Goal: Information Seeking & Learning: Learn about a topic

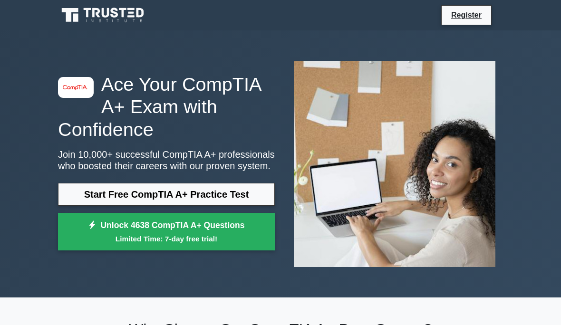
click at [97, 193] on link "Start Free CompTIA A+ Practice Test" at bounding box center [166, 194] width 217 height 23
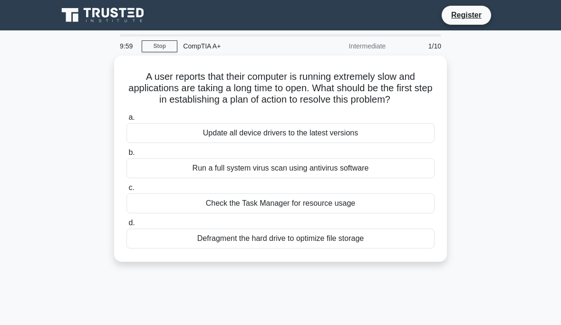
scroll to position [12, 0]
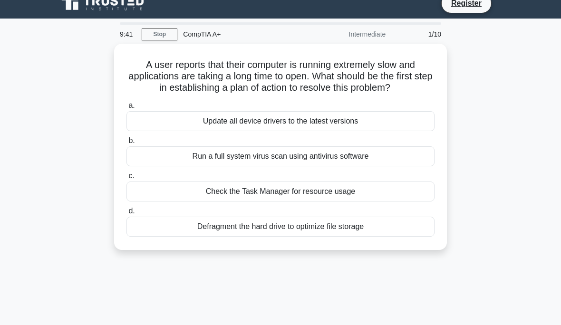
click at [348, 129] on div "Update all device drivers to the latest versions" at bounding box center [281, 121] width 308 height 20
click at [127, 109] on input "a. Update all device drivers to the latest versions" at bounding box center [127, 106] width 0 height 6
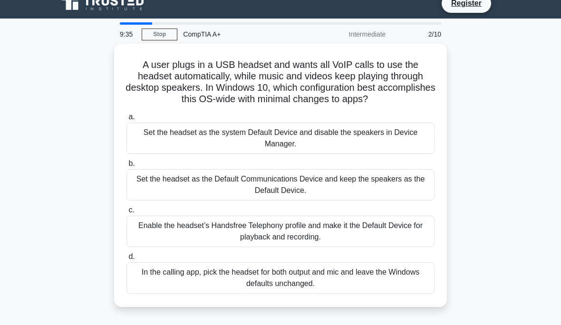
scroll to position [0, 0]
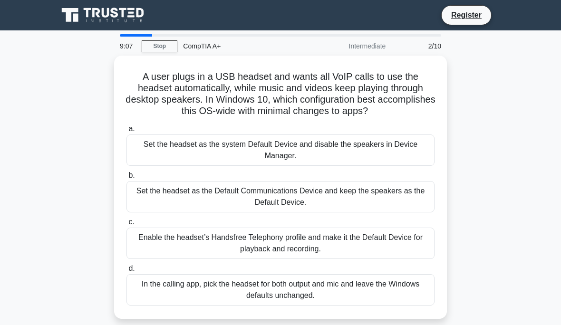
click at [319, 202] on div "Set the headset as the Default Communications Device and keep the speakers as t…" at bounding box center [281, 196] width 308 height 31
click at [127, 179] on input "b. Set the headset as the Default Communications Device and keep the speakers a…" at bounding box center [127, 176] width 0 height 6
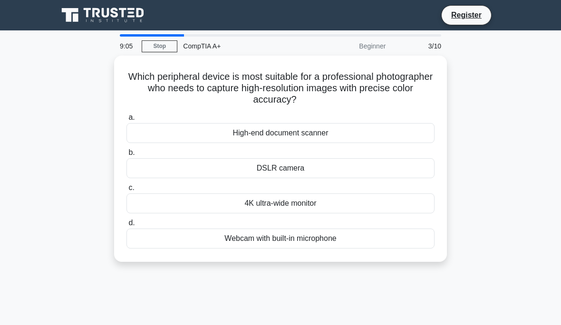
scroll to position [19, 0]
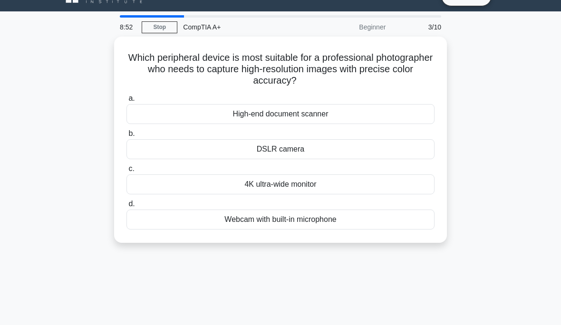
click at [296, 145] on div "DSLR camera" at bounding box center [281, 149] width 308 height 20
click at [127, 137] on input "b. DSLR camera" at bounding box center [127, 134] width 0 height 6
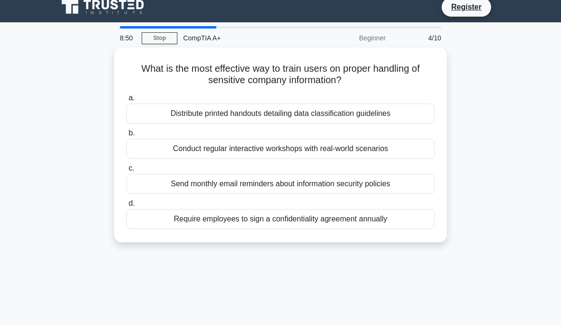
scroll to position [8, 0]
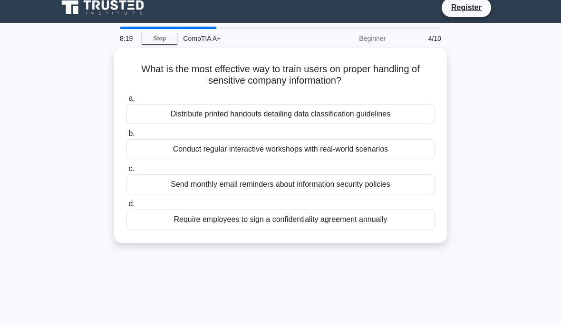
click at [336, 117] on div "Distribute printed handouts detailing data classification guidelines" at bounding box center [281, 114] width 308 height 20
click at [127, 102] on input "a. Distribute printed handouts detailing data classification guidelines" at bounding box center [127, 99] width 0 height 6
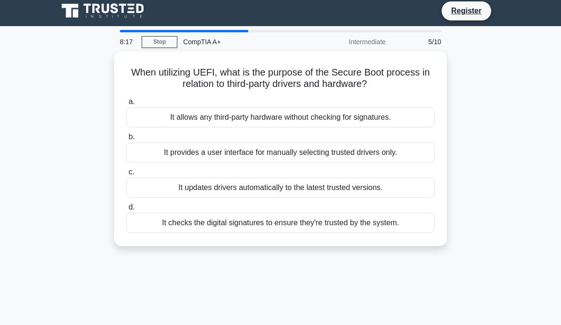
scroll to position [0, 0]
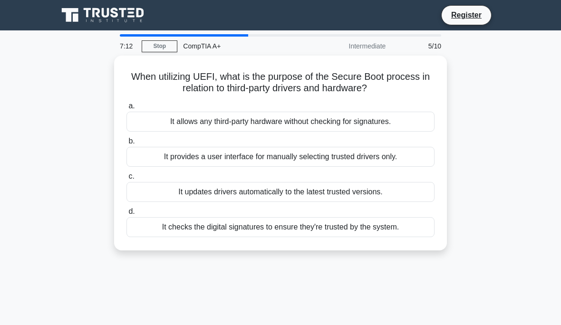
click at [217, 156] on div "It provides a user interface for manually selecting trusted drivers only." at bounding box center [281, 157] width 308 height 20
click at [127, 145] on input "b. It provides a user interface for manually selecting trusted drivers only." at bounding box center [127, 141] width 0 height 6
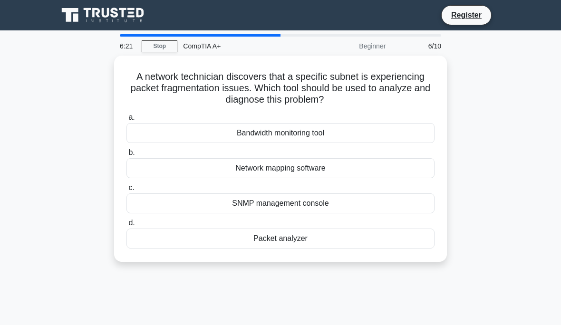
click at [318, 131] on div "Bandwidth monitoring tool" at bounding box center [281, 133] width 308 height 20
click at [127, 121] on input "a. Bandwidth monitoring tool" at bounding box center [127, 118] width 0 height 6
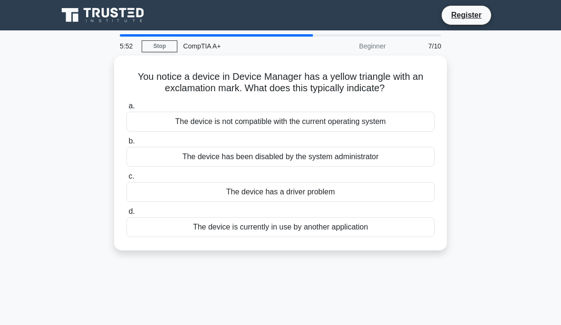
click at [406, 190] on div "The device has a driver problem" at bounding box center [281, 192] width 308 height 20
click at [127, 180] on input "c. The device has a driver problem" at bounding box center [127, 177] width 0 height 6
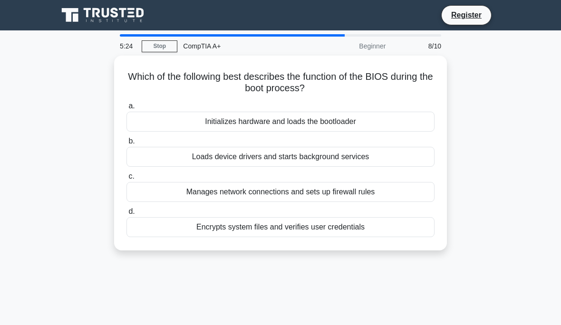
click at [181, 225] on div "Encrypts system files and verifies user credentials" at bounding box center [281, 227] width 308 height 20
click at [127, 215] on input "d. Encrypts system files and verifies user credentials" at bounding box center [127, 212] width 0 height 6
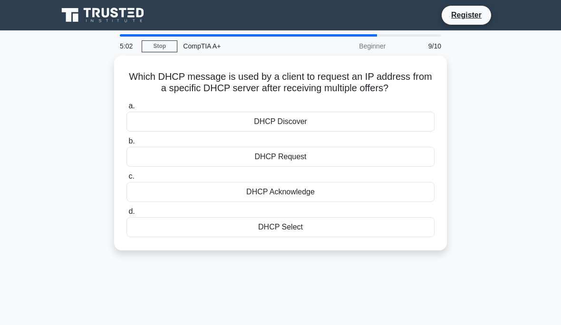
click at [159, 164] on div "DHCP Request" at bounding box center [281, 157] width 308 height 20
click at [127, 145] on input "b. DHCP Request" at bounding box center [127, 141] width 0 height 6
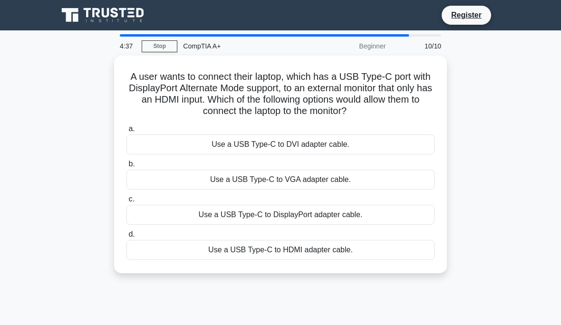
click at [292, 257] on div "Use a USB Type-C to HDMI adapter cable." at bounding box center [281, 250] width 308 height 20
click at [127, 238] on input "d. Use a USB Type-C to HDMI adapter cable." at bounding box center [127, 235] width 0 height 6
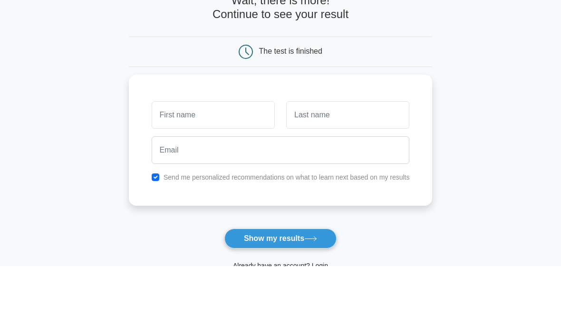
click at [22, 40] on main "Wait, there is more! Continue to see your result The test is finished and the" at bounding box center [280, 201] width 561 height 342
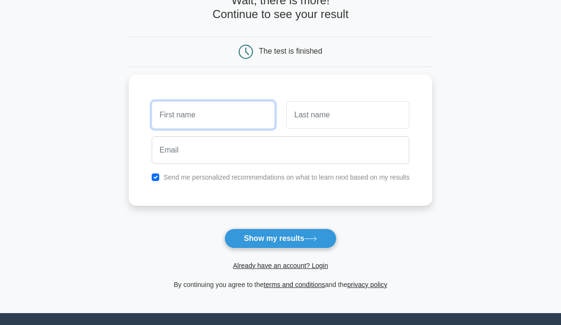
click at [153, 117] on input "text" at bounding box center [213, 116] width 123 height 28
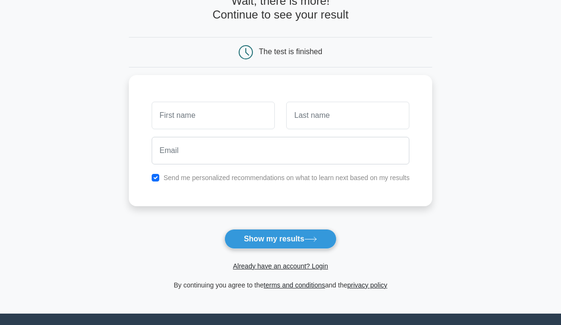
click at [287, 240] on button "Show my results" at bounding box center [281, 239] width 112 height 20
type input "Abdullah"
click at [319, 116] on input "text" at bounding box center [347, 116] width 123 height 28
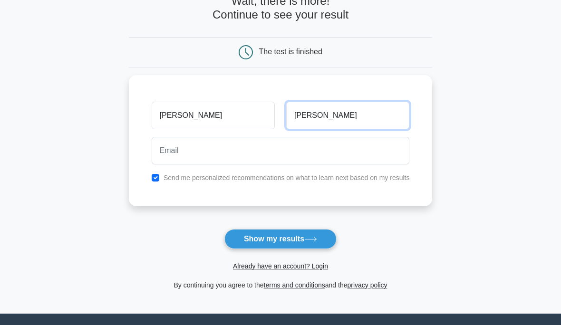
type input "Sharif"
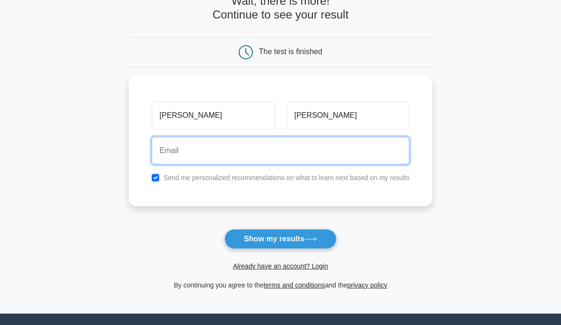
click at [152, 141] on input "email" at bounding box center [281, 151] width 258 height 28
type input "abdullah.sharif@virtuscollege.es"
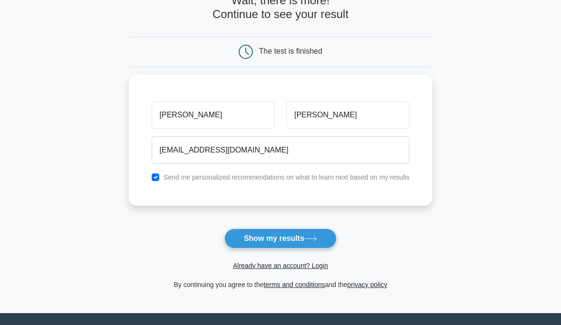
click at [245, 235] on button "Show my results" at bounding box center [281, 239] width 112 height 20
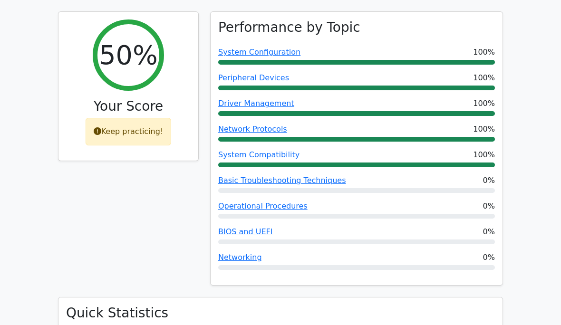
scroll to position [368, 0]
click at [244, 176] on link "Basic Troubleshooting Techniques" at bounding box center [282, 180] width 128 height 9
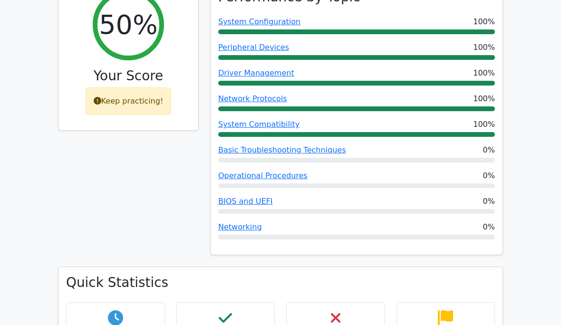
scroll to position [360, 0]
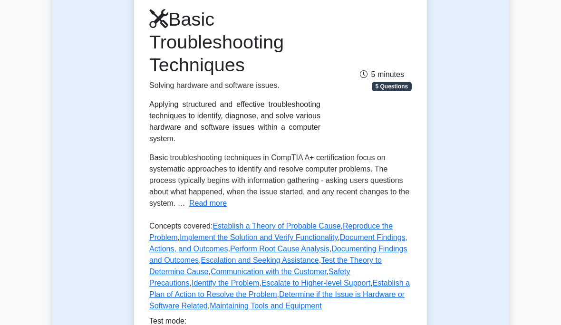
scroll to position [118, 0]
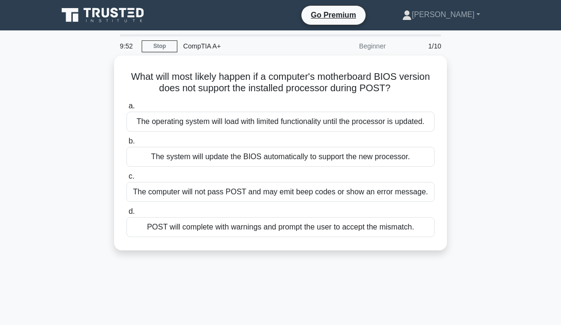
click at [227, 202] on div "The computer will not pass POST and may emit beep codes or show an error messag…" at bounding box center [281, 192] width 308 height 20
click at [127, 180] on input "c. The computer will not pass POST and may emit beep codes or show an error mes…" at bounding box center [127, 177] width 0 height 6
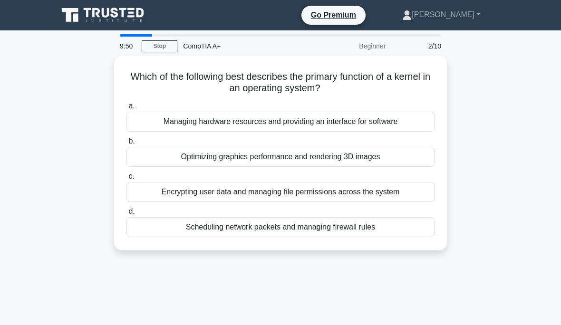
click at [326, 218] on div "Scheduling network packets and managing firewall rules" at bounding box center [281, 227] width 308 height 20
click at [127, 215] on input "d. Scheduling network packets and managing firewall rules" at bounding box center [127, 212] width 0 height 6
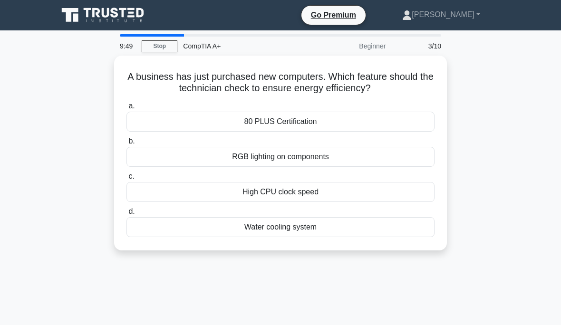
click at [253, 107] on label "a. 80 PLUS Certification" at bounding box center [281, 115] width 308 height 31
click at [127, 107] on input "a. 80 PLUS Certification" at bounding box center [127, 106] width 0 height 6
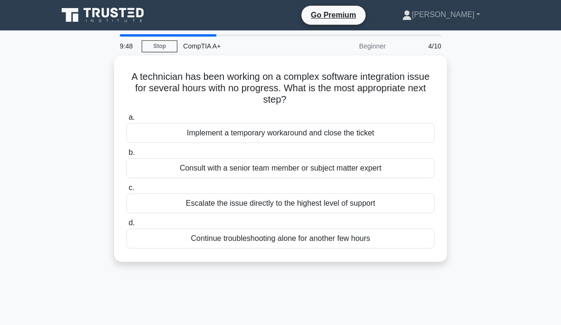
click at [268, 202] on div "Escalate the issue directly to the highest level of support" at bounding box center [281, 204] width 308 height 20
click at [127, 191] on input "c. Escalate the issue directly to the highest level of support" at bounding box center [127, 188] width 0 height 6
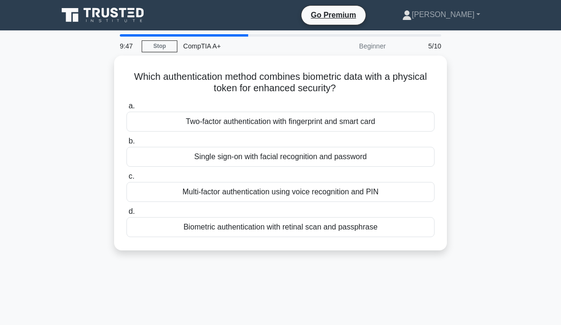
click at [292, 147] on div "Single sign-on with facial recognition and password" at bounding box center [281, 157] width 308 height 20
click at [127, 145] on input "b. Single sign-on with facial recognition and password" at bounding box center [127, 141] width 0 height 6
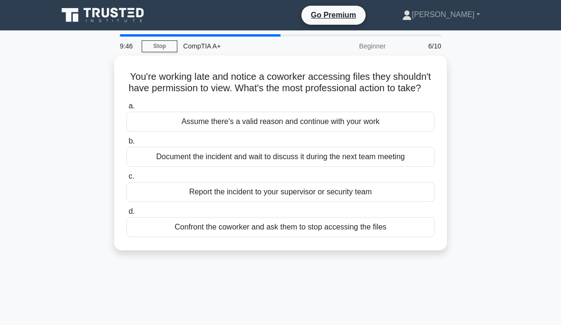
click at [319, 202] on div "Report the incident to your supervisor or security team" at bounding box center [281, 192] width 308 height 20
click at [127, 180] on input "c. Report the incident to your supervisor or security team" at bounding box center [127, 177] width 0 height 6
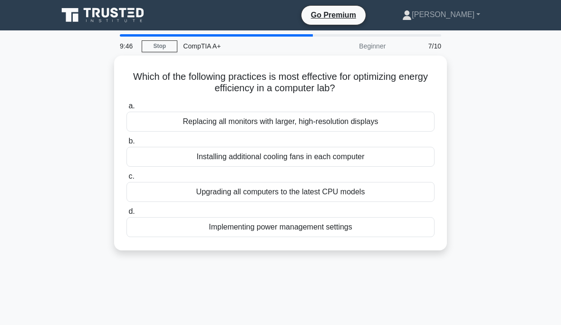
click at [323, 226] on div "Implementing power management settings" at bounding box center [281, 227] width 308 height 20
click at [127, 215] on input "d. Implementing power management settings" at bounding box center [127, 212] width 0 height 6
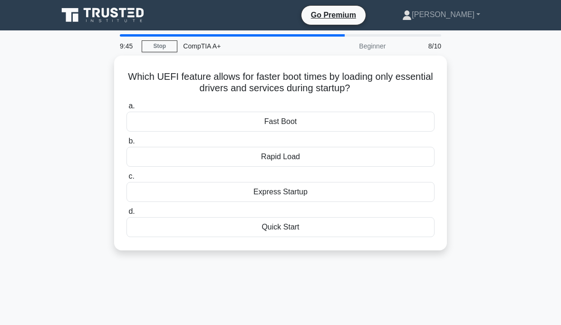
click at [322, 115] on div "Fast Boot" at bounding box center [281, 122] width 308 height 20
click at [127, 109] on input "a. Fast Boot" at bounding box center [127, 106] width 0 height 6
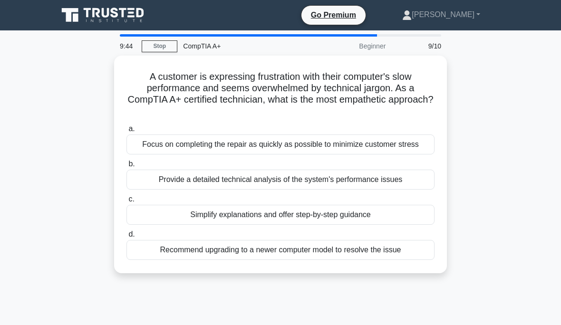
click at [333, 178] on label "b. Provide a detailed technical analysis of the system's performance issues" at bounding box center [281, 173] width 308 height 31
click at [127, 167] on input "b. Provide a detailed technical analysis of the system's performance issues" at bounding box center [127, 164] width 0 height 6
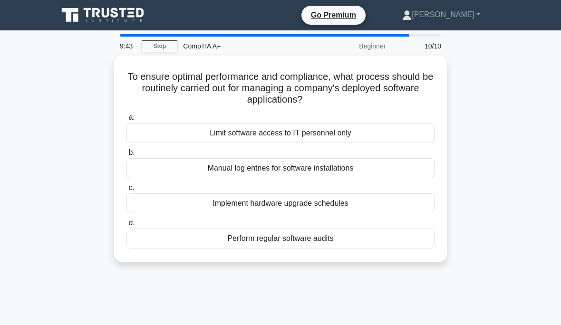
click at [313, 194] on div "Implement hardware upgrade schedules" at bounding box center [281, 204] width 308 height 20
click at [127, 191] on input "c. Implement hardware upgrade schedules" at bounding box center [127, 188] width 0 height 6
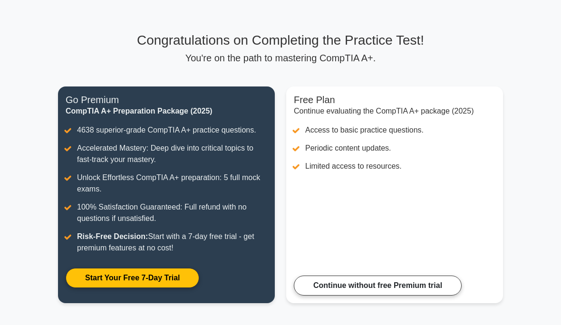
scroll to position [45, 0]
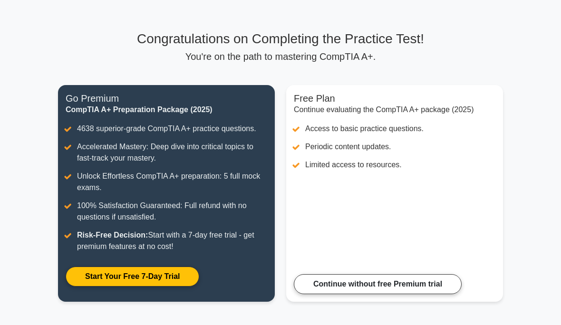
click at [433, 294] on link "Continue without free Premium trial" at bounding box center [378, 284] width 168 height 20
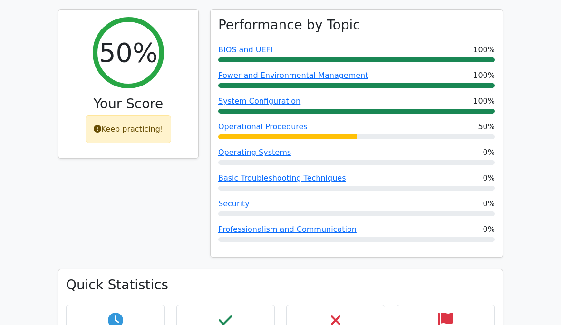
scroll to position [349, 0]
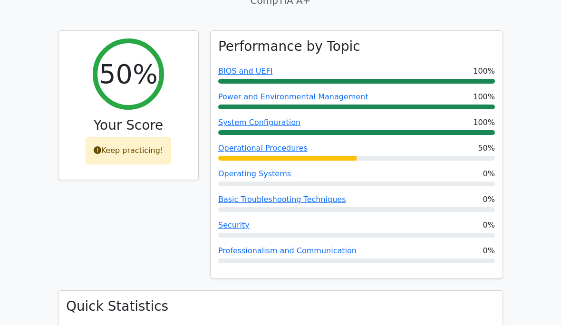
click at [233, 144] on link "Operational Procedures" at bounding box center [262, 148] width 89 height 9
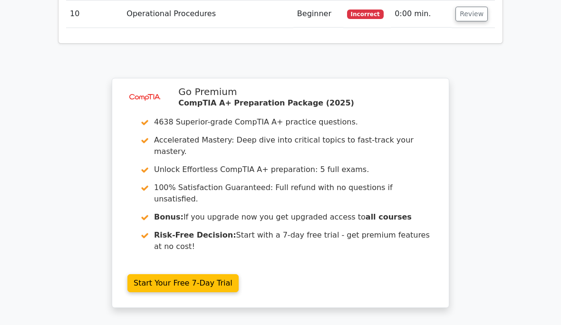
scroll to position [1629, 0]
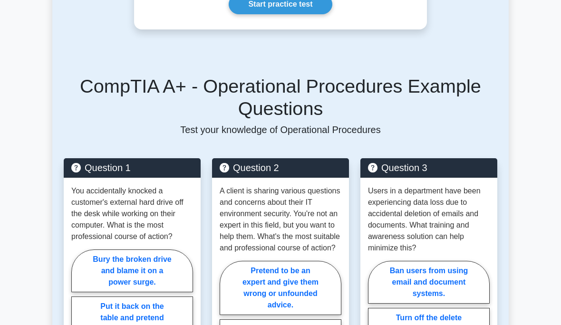
scroll to position [342, 0]
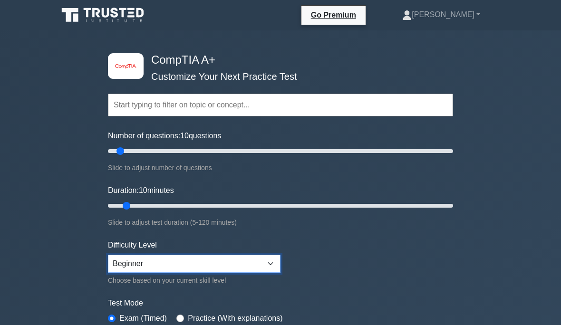
click at [128, 262] on select "Beginner Intermediate Expert" at bounding box center [194, 264] width 173 height 18
select select "expert"
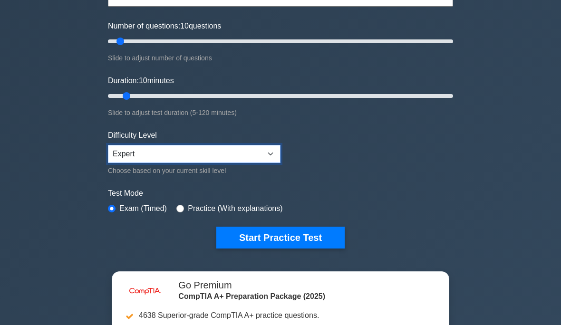
scroll to position [111, 0]
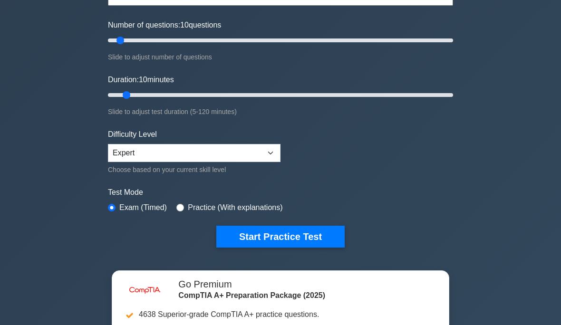
click at [256, 238] on button "Start Practice Test" at bounding box center [280, 237] width 128 height 22
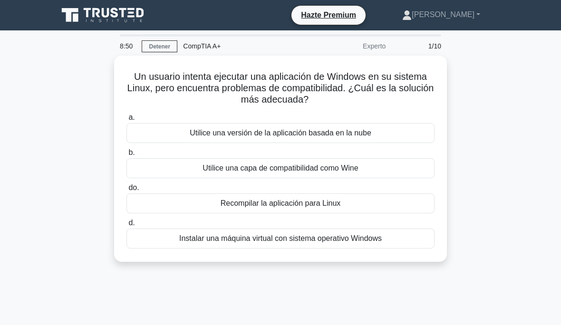
click at [190, 132] on font "Utilice una versión de la aplicación basada en la nube" at bounding box center [281, 133] width 182 height 8
click at [127, 121] on input "a. Utilice una versión de la aplicación basada en la nube" at bounding box center [127, 118] width 0 height 6
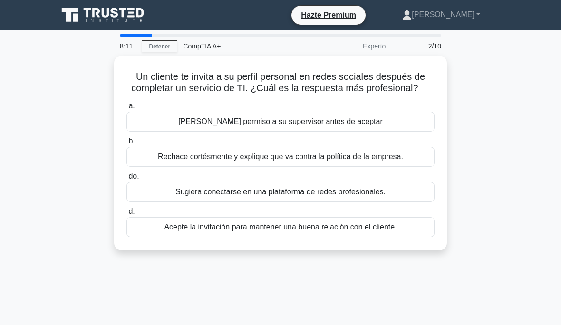
click at [187, 196] on font "Sugiera conectarse en una plataforma de redes profesionales." at bounding box center [281, 192] width 210 height 8
click at [127, 180] on input "do. Sugiera conectarse en una plataforma de redes profesionales." at bounding box center [127, 177] width 0 height 6
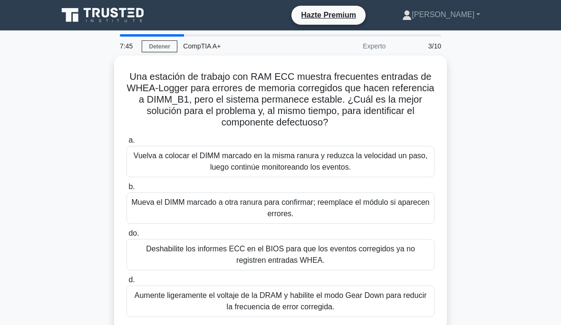
click at [176, 257] on font "Deshabilite los informes ECC en el BIOS para que los eventos corregidos ya no r…" at bounding box center [281, 255] width 300 height 23
click at [127, 237] on input "do. Deshabilite los informes ECC en el BIOS para que los eventos corregidos ya …" at bounding box center [127, 234] width 0 height 6
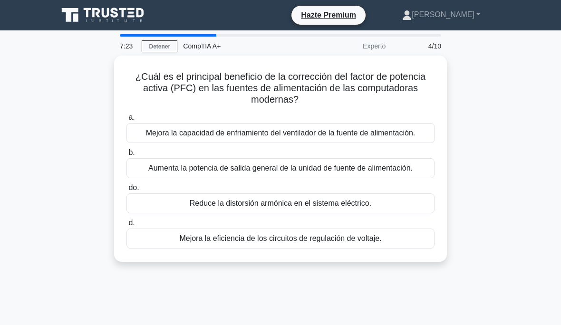
click at [179, 243] on font "Mejora la eficiencia de los circuitos de regulación de voltaje." at bounding box center [280, 239] width 202 height 8
click at [127, 226] on input "d. Mejora la eficiencia de los circuitos de regulación de voltaje." at bounding box center [127, 223] width 0 height 6
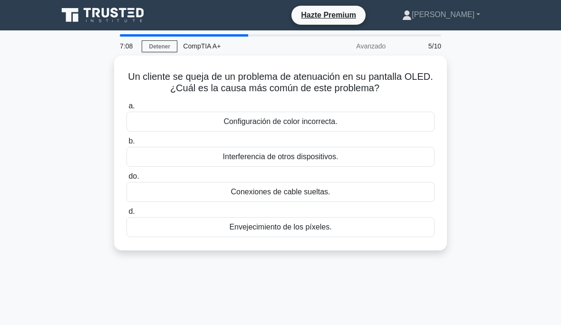
click at [195, 130] on div "Configuración de color incorrecta." at bounding box center [281, 122] width 308 height 20
click at [127, 109] on input "a. Configuración de color incorrecta." at bounding box center [127, 106] width 0 height 6
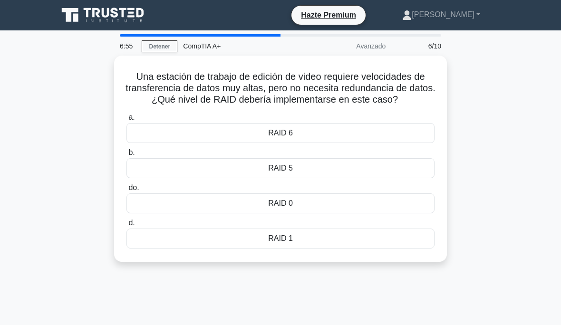
click at [214, 177] on div "RAID 5" at bounding box center [281, 168] width 308 height 20
click at [127, 156] on input "b. RAID 5" at bounding box center [127, 153] width 0 height 6
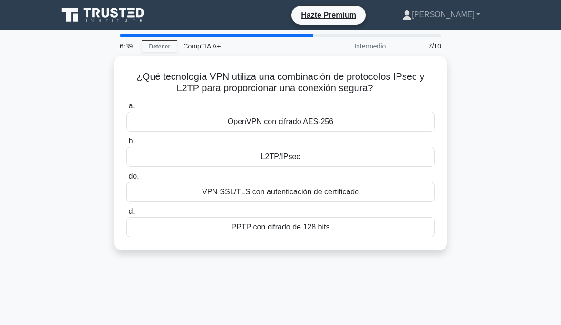
click at [210, 189] on font "VPN SSL/TLS con autenticación de certificado" at bounding box center [280, 192] width 157 height 8
click at [127, 180] on input "do. VPN SSL/TLS con autenticación de certificado" at bounding box center [127, 177] width 0 height 6
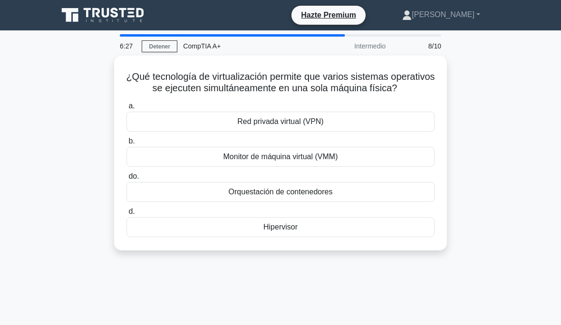
click at [203, 130] on div "Red privada virtual (VPN)" at bounding box center [281, 122] width 308 height 20
click at [127, 109] on input "a. Red privada virtual (VPN)" at bounding box center [127, 106] width 0 height 6
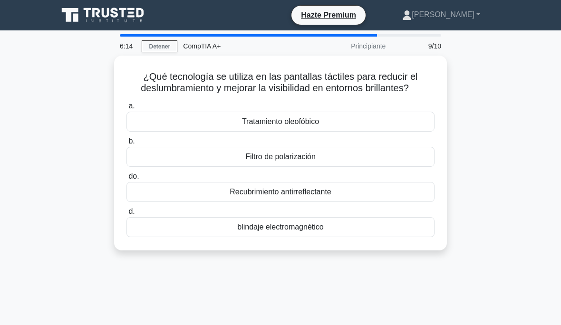
click at [187, 234] on div "blindaje electromagnético" at bounding box center [281, 227] width 308 height 20
click at [127, 215] on input "d. blindaje electromagnético" at bounding box center [127, 212] width 0 height 6
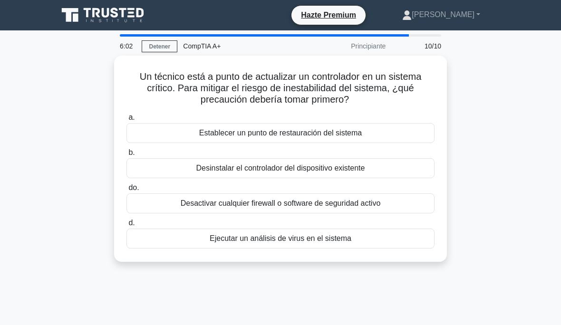
click at [175, 120] on label "a. Establecer un punto de restauración del sistema" at bounding box center [281, 127] width 308 height 31
click at [127, 120] on input "a. Establecer un punto de restauración del sistema" at bounding box center [127, 118] width 0 height 6
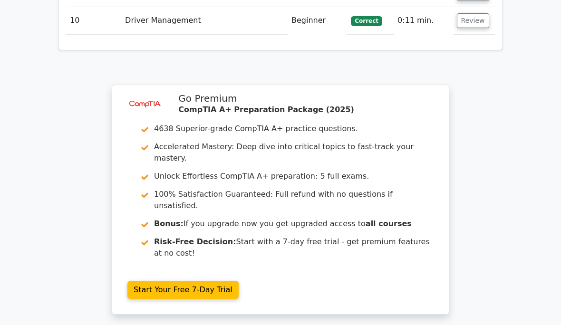
scroll to position [1640, 0]
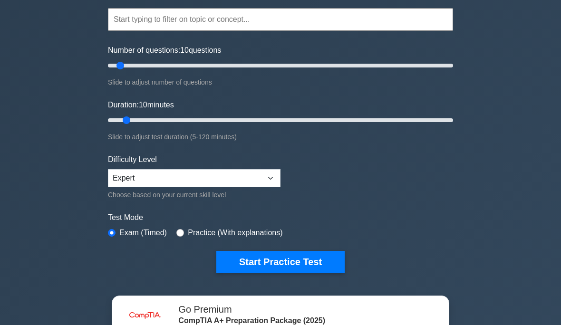
scroll to position [114, 0]
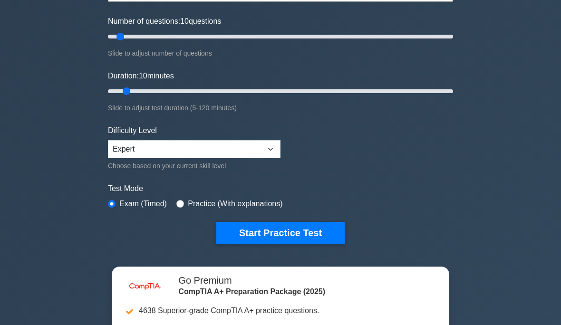
click at [242, 226] on button "Start Practice Test" at bounding box center [280, 234] width 128 height 22
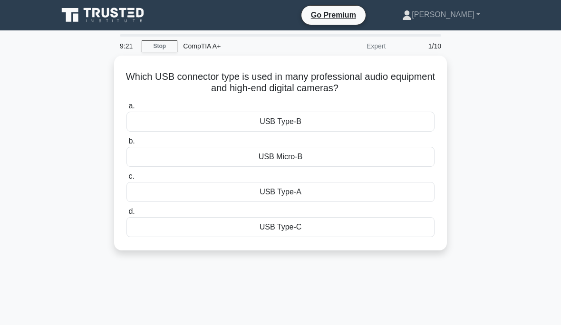
click at [385, 191] on div "USB Type-A" at bounding box center [281, 192] width 308 height 20
click at [127, 180] on input "c. USB Type-A" at bounding box center [127, 177] width 0 height 6
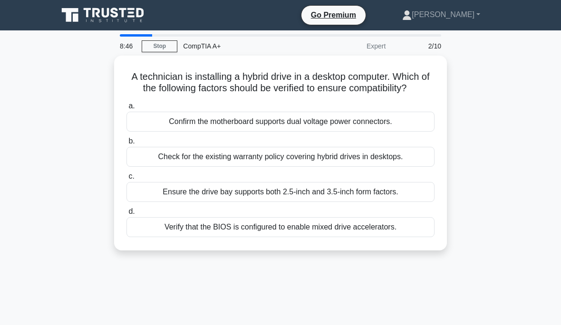
click at [138, 237] on div "Verify that the BIOS is configured to enable mixed drive accelerators." at bounding box center [281, 227] width 308 height 20
click at [127, 215] on input "d. Verify that the BIOS is configured to enable mixed drive accelerators." at bounding box center [127, 212] width 0 height 6
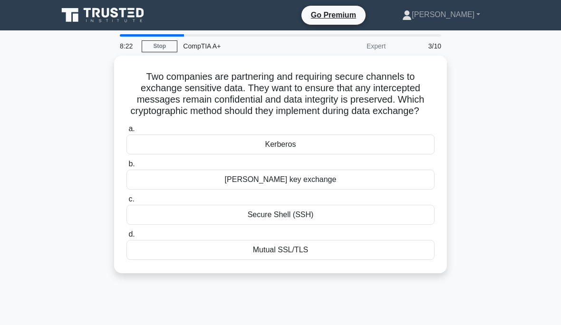
click at [148, 260] on div "Mutual SSL/TLS" at bounding box center [281, 250] width 308 height 20
click at [127, 238] on input "d. Mutual SSL/TLS" at bounding box center [127, 235] width 0 height 6
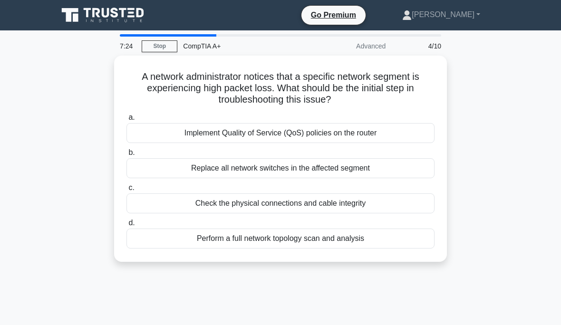
click at [147, 203] on div "Check the physical connections and cable integrity" at bounding box center [281, 204] width 308 height 20
click at [127, 191] on input "c. Check the physical connections and cable integrity" at bounding box center [127, 188] width 0 height 6
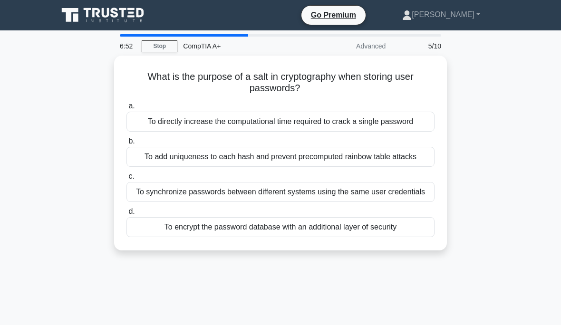
click at [154, 202] on div "To synchronize passwords between different systems using the same user credenti…" at bounding box center [281, 192] width 308 height 20
click at [127, 180] on input "c. To synchronize passwords between different systems using the same user crede…" at bounding box center [127, 177] width 0 height 6
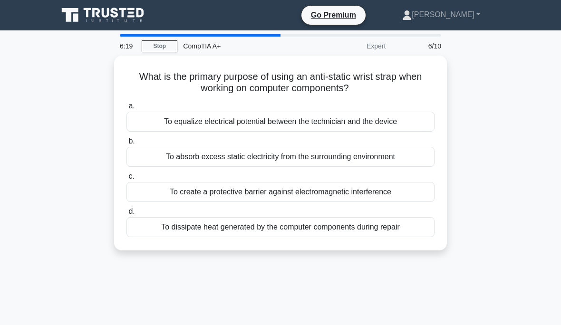
click at [145, 118] on div "To equalize electrical potential between the technician and the device" at bounding box center [281, 122] width 308 height 20
click at [127, 109] on input "a. To equalize electrical potential between the technician and the device" at bounding box center [127, 106] width 0 height 6
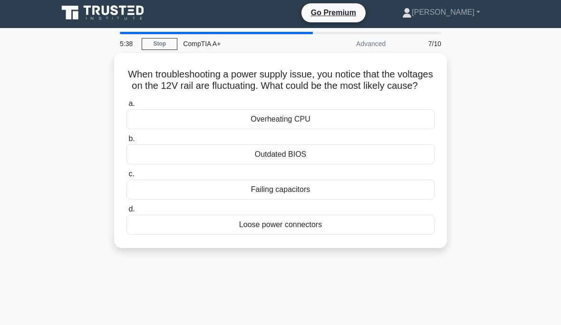
scroll to position [18, 0]
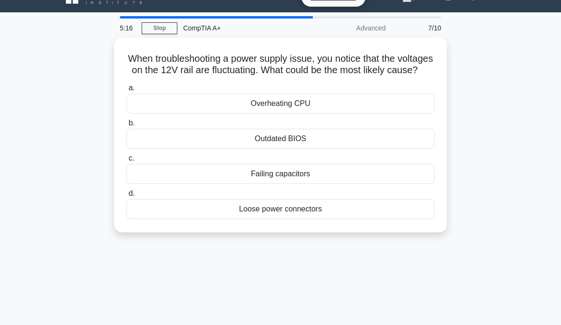
click at [380, 110] on div "Overheating CPU" at bounding box center [281, 104] width 308 height 20
click at [127, 91] on input "a. Overheating CPU" at bounding box center [127, 88] width 0 height 6
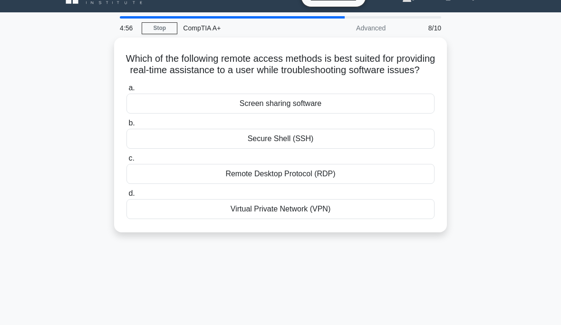
click at [133, 108] on div "Screen sharing software" at bounding box center [281, 104] width 308 height 20
click at [127, 91] on input "a. Screen sharing software" at bounding box center [127, 88] width 0 height 6
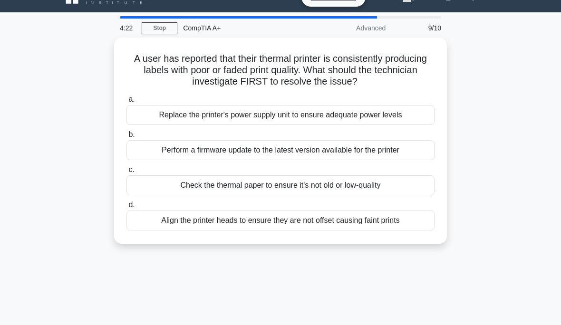
click at [143, 183] on div "Check the thermal paper to ensure it's not old or low-quality" at bounding box center [281, 186] width 308 height 20
click at [127, 173] on input "c. Check the thermal paper to ensure it's not old or low-quality" at bounding box center [127, 170] width 0 height 6
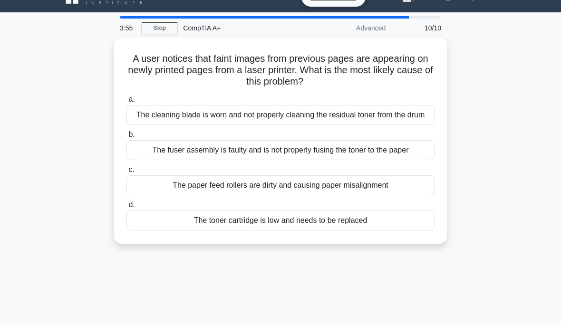
click at [145, 190] on div "The paper feed rollers are dirty and causing paper misalignment" at bounding box center [281, 186] width 308 height 20
click at [127, 173] on input "c. The paper feed rollers are dirty and causing paper misalignment" at bounding box center [127, 170] width 0 height 6
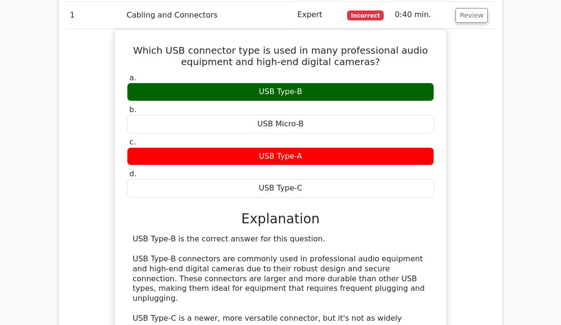
scroll to position [803, 0]
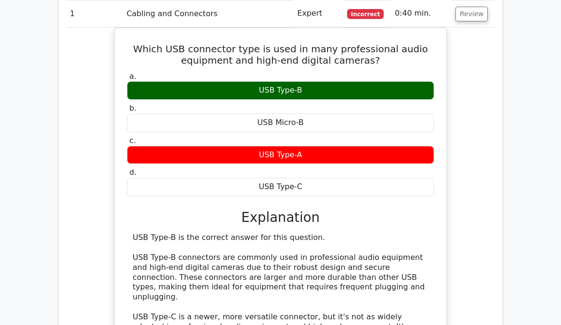
click at [289, 104] on label "b. USB Micro-B" at bounding box center [280, 118] width 307 height 29
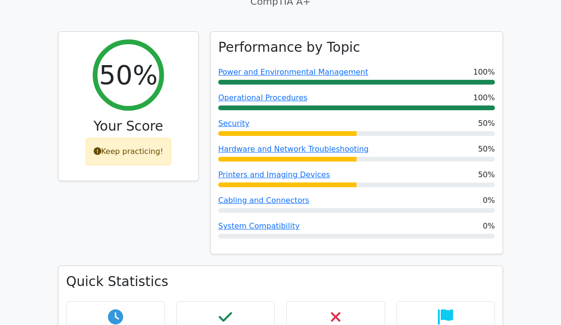
scroll to position [348, 0]
click at [112, 138] on div "Keep practicing!" at bounding box center [129, 152] width 86 height 28
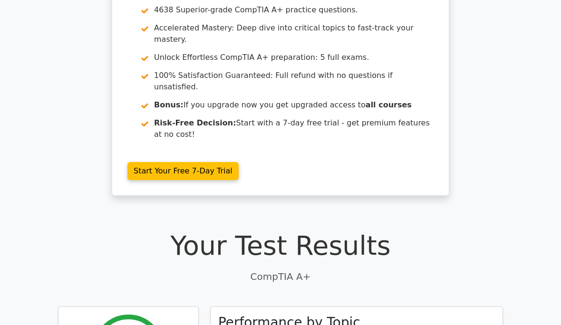
scroll to position [33, 0]
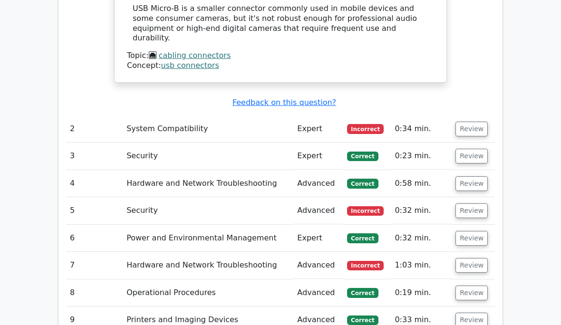
scroll to position [1191, 0]
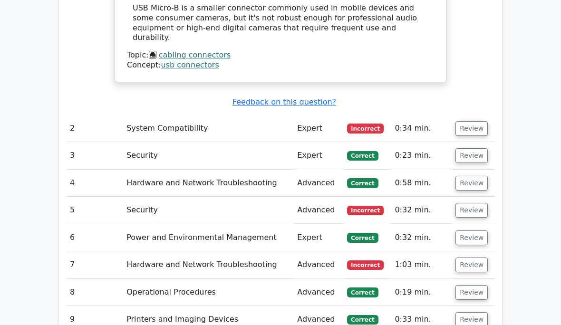
click at [369, 151] on span "Correct" at bounding box center [362, 156] width 31 height 10
click at [81, 142] on td "3" at bounding box center [94, 155] width 57 height 27
click at [471, 148] on button "Review" at bounding box center [472, 155] width 32 height 15
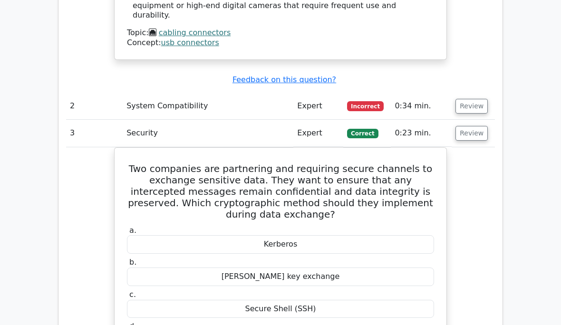
scroll to position [1206, 0]
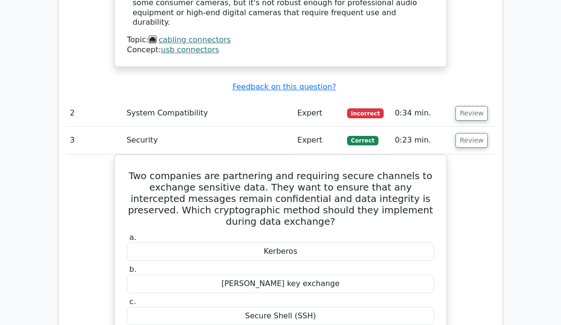
click at [477, 134] on button "Review" at bounding box center [472, 141] width 32 height 15
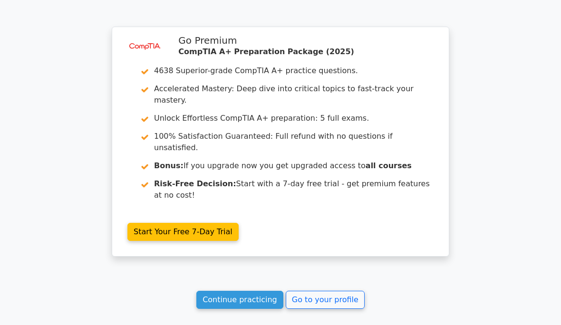
scroll to position [1575, 0]
click at [338, 292] on link "Go to your profile" at bounding box center [325, 301] width 79 height 18
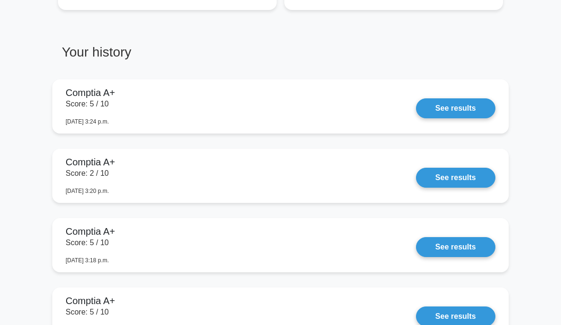
scroll to position [702, 0]
click at [462, 188] on link "See results" at bounding box center [455, 178] width 79 height 20
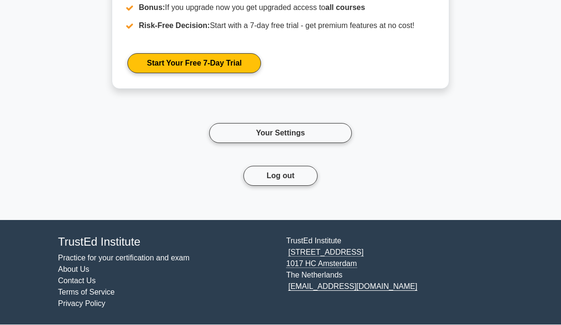
scroll to position [1229, 0]
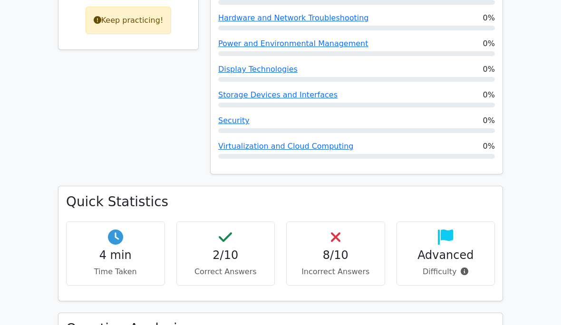
scroll to position [424, 0]
